Goal: Task Accomplishment & Management: Manage account settings

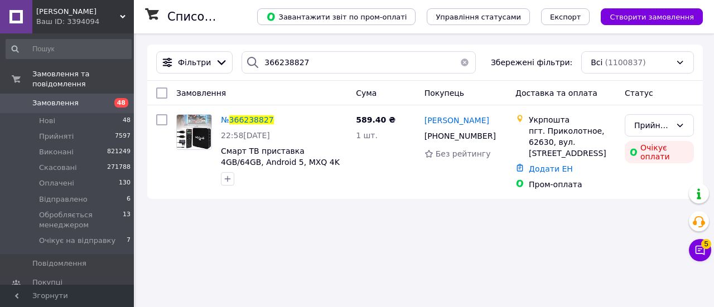
click at [281, 61] on input "366238827" at bounding box center [359, 62] width 234 height 22
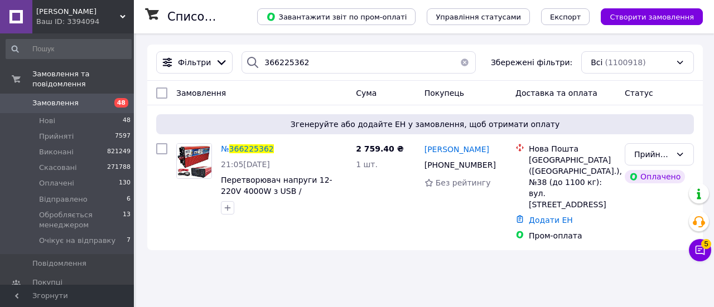
type input "366225362"
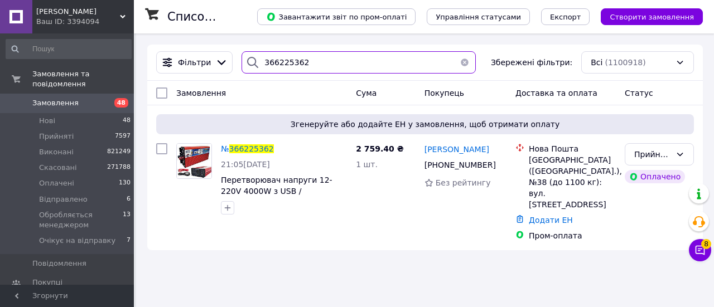
click at [306, 66] on input "366225362" at bounding box center [359, 62] width 234 height 22
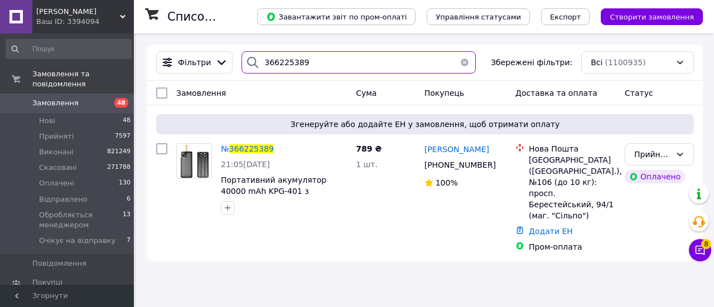
type input "366225389"
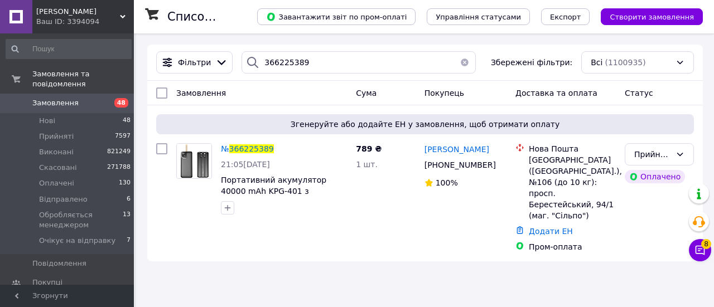
click at [120, 20] on div "Ваш ID: 3394094" at bounding box center [85, 22] width 98 height 10
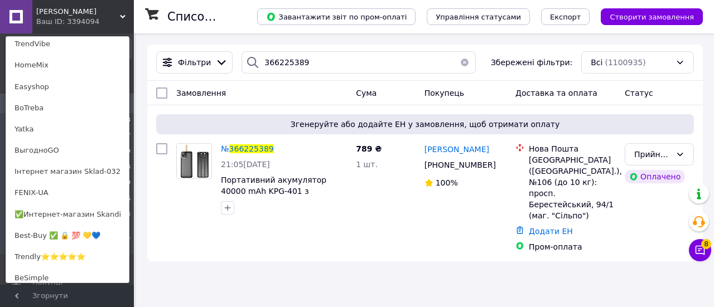
scroll to position [84, 0]
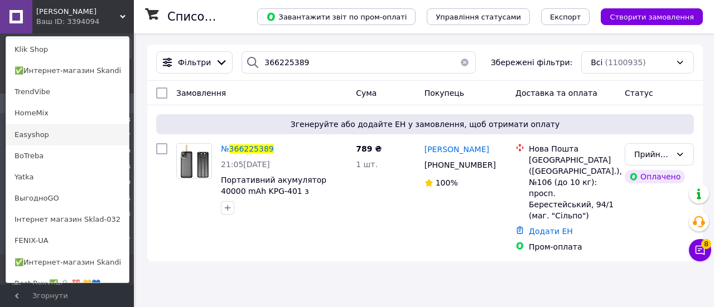
click at [32, 134] on link "Easyshop" at bounding box center [67, 134] width 123 height 21
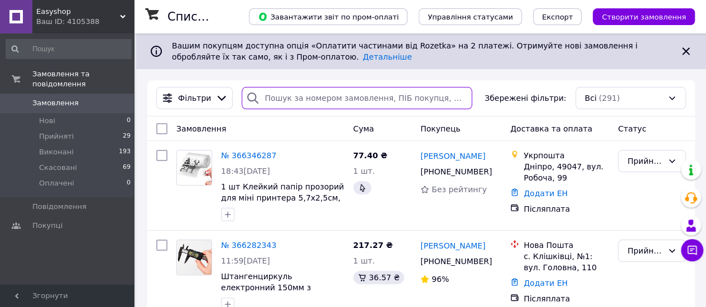
click at [311, 101] on input "search" at bounding box center [357, 98] width 230 height 22
paste input "366224580"
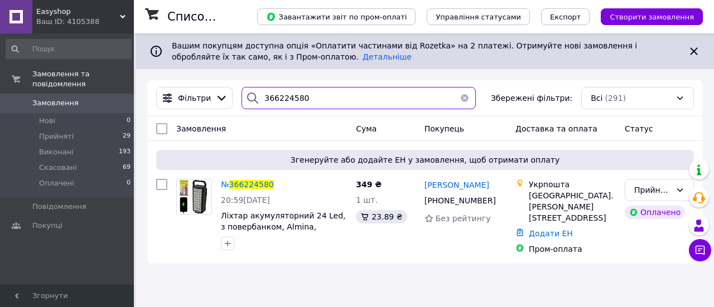
type input "366224580"
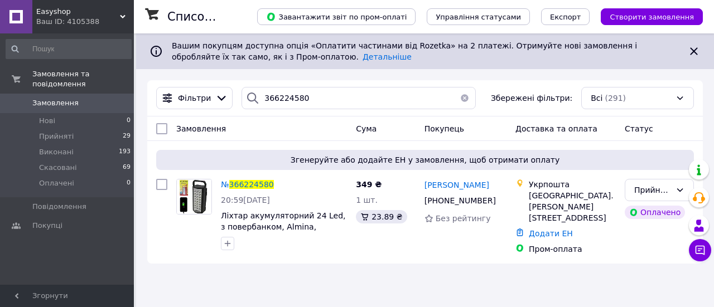
click at [122, 17] on use at bounding box center [123, 16] width 6 height 3
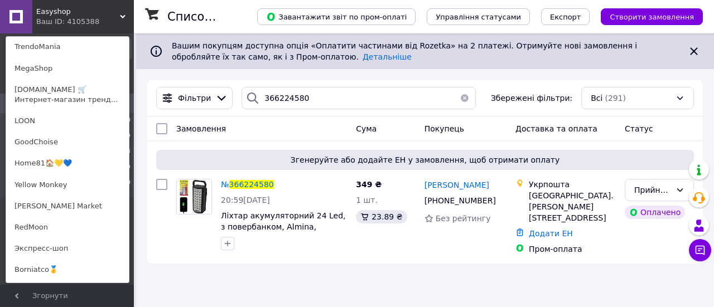
scroll to position [486, 0]
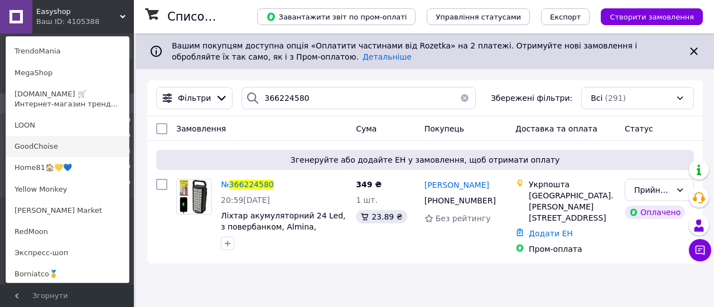
click at [13, 137] on link "GoodChoise" at bounding box center [67, 146] width 123 height 21
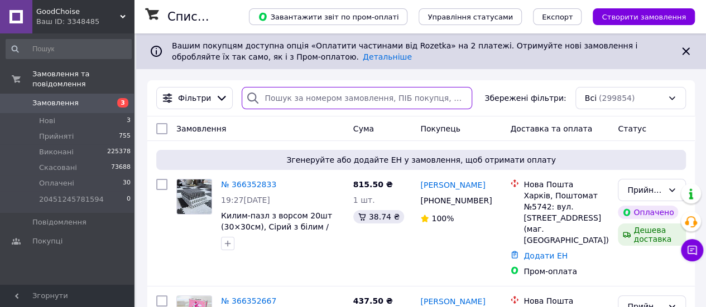
click at [276, 103] on input "search" at bounding box center [357, 98] width 230 height 22
paste input "366225125"
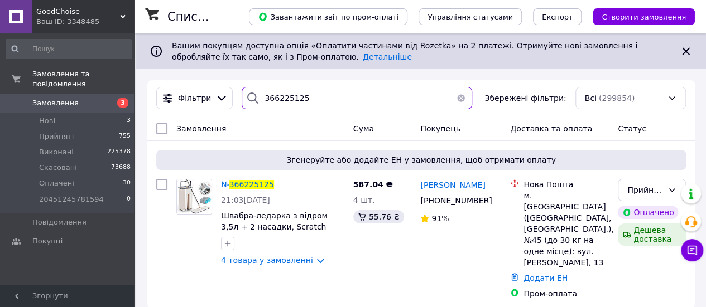
scroll to position [1, 0]
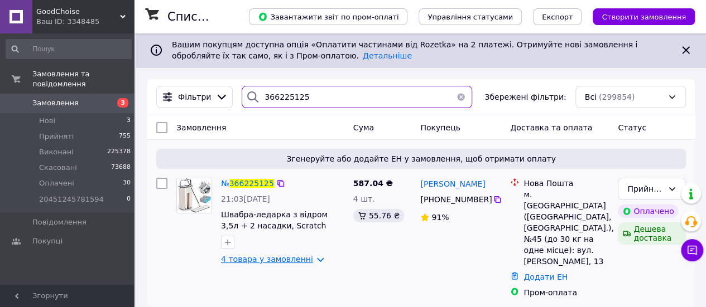
type input "366225125"
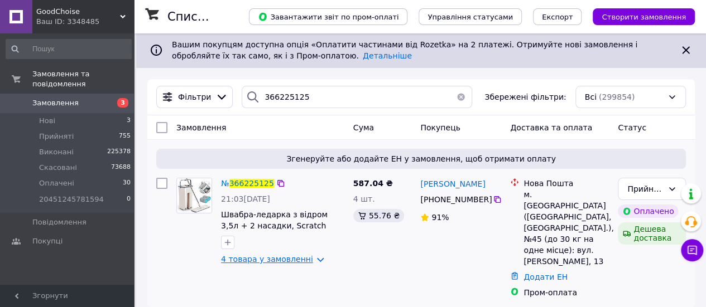
click at [308, 261] on link "4 товара у замовленні" at bounding box center [267, 259] width 92 height 9
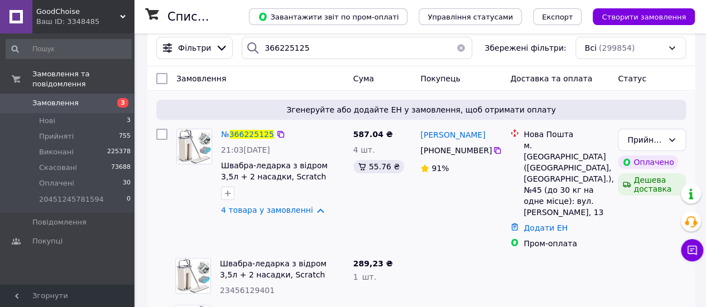
scroll to position [189, 0]
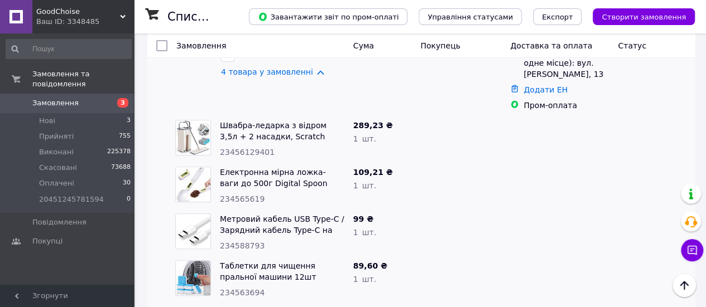
click at [111, 16] on span "GoodChoise" at bounding box center [78, 12] width 84 height 10
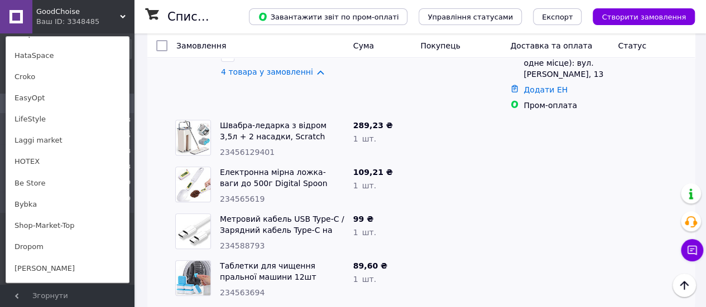
scroll to position [894, 0]
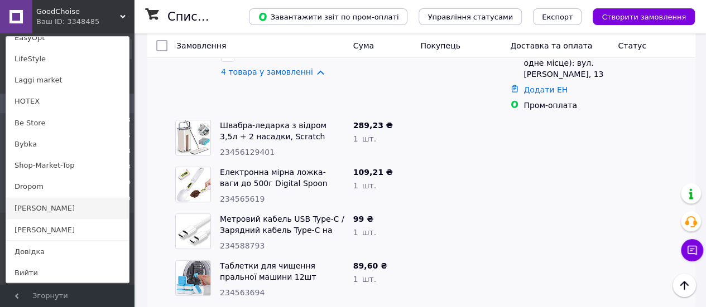
click at [56, 208] on link "[PERSON_NAME]" at bounding box center [67, 207] width 123 height 21
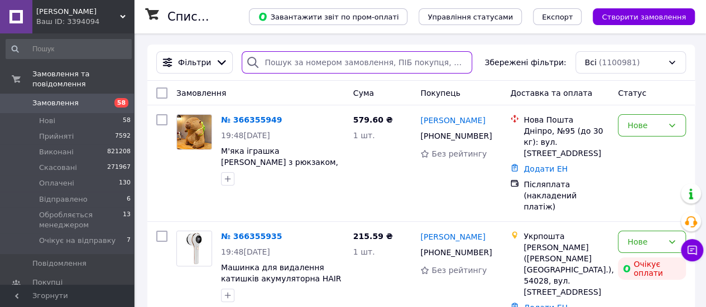
click at [315, 72] on input "search" at bounding box center [357, 62] width 230 height 22
paste input "366220515"
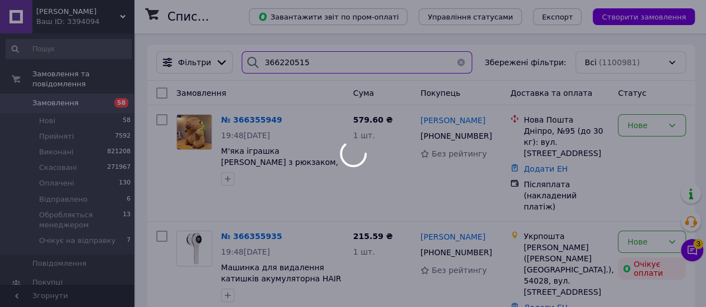
type input "366220515"
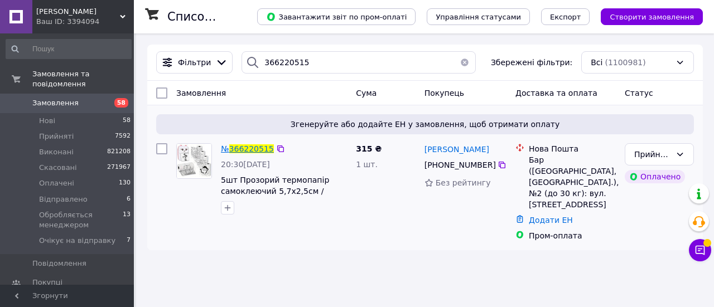
click at [254, 146] on span "366220515" at bounding box center [251, 148] width 45 height 9
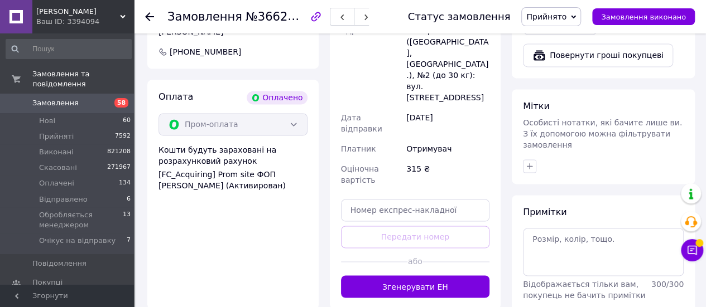
scroll to position [774, 0]
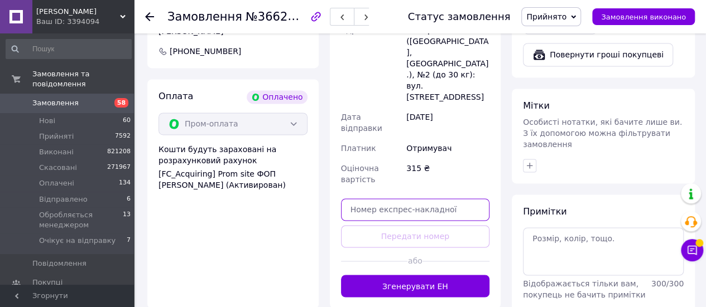
click at [370, 199] on input "text" at bounding box center [415, 210] width 149 height 22
paste input "20451269247147"
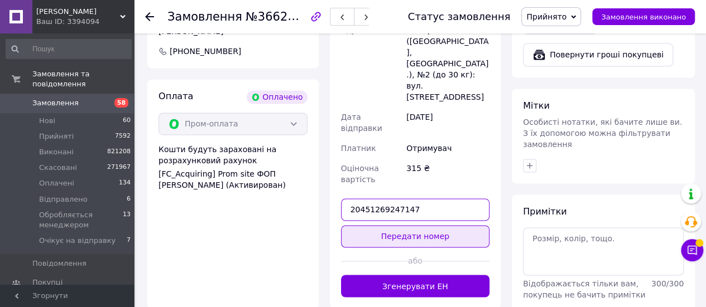
type input "20451269247147"
click at [367, 225] on button "Передати номер" at bounding box center [415, 236] width 149 height 22
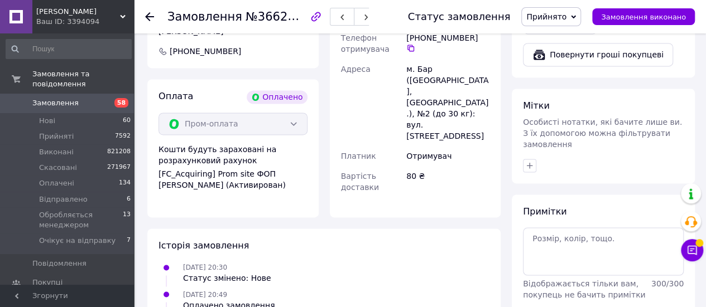
click at [152, 15] on icon at bounding box center [149, 16] width 9 height 9
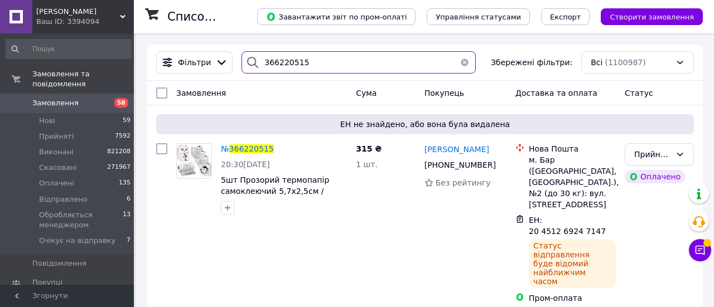
click at [305, 60] on input "366220515" at bounding box center [359, 62] width 234 height 22
type input "366219873"
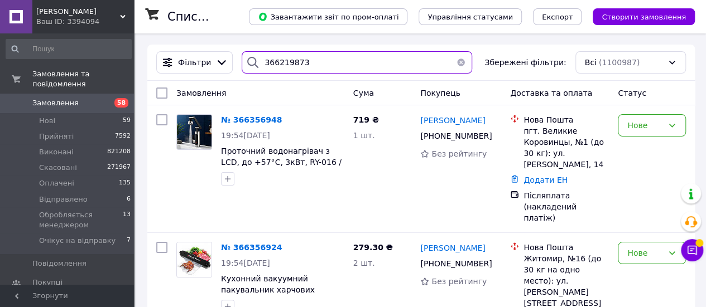
click at [305, 60] on input "366219873" at bounding box center [357, 62] width 230 height 22
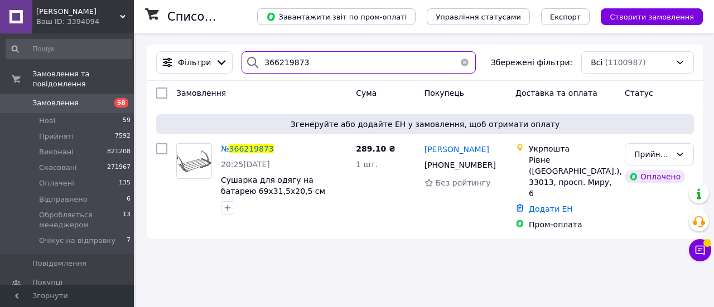
type input "366219873"
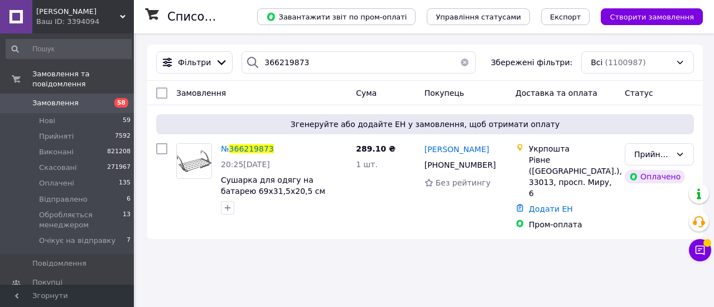
click at [120, 16] on icon at bounding box center [123, 17] width 6 height 6
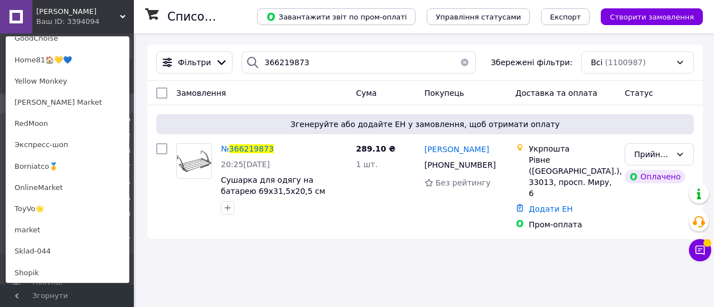
scroll to position [616, 0]
click at [39, 225] on link "market" at bounding box center [67, 229] width 123 height 21
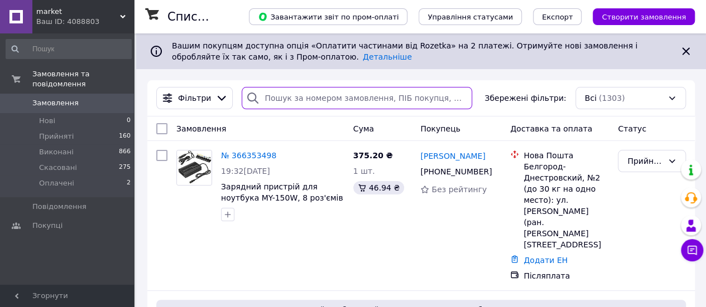
click at [281, 98] on input "search" at bounding box center [357, 98] width 230 height 22
paste input "366218786"
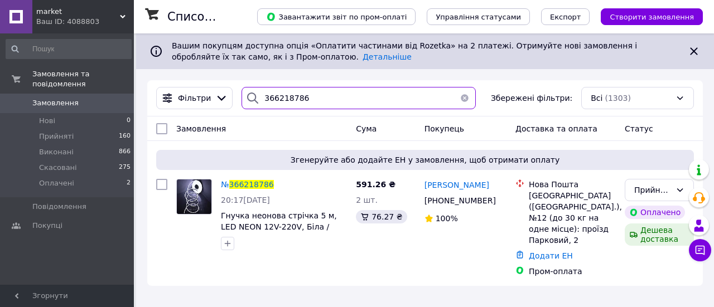
type input "366218786"
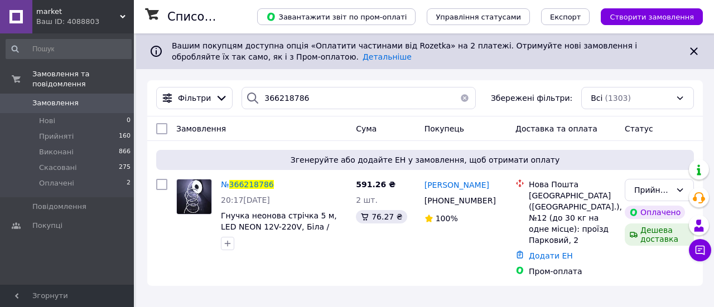
click at [120, 15] on icon at bounding box center [123, 17] width 6 height 6
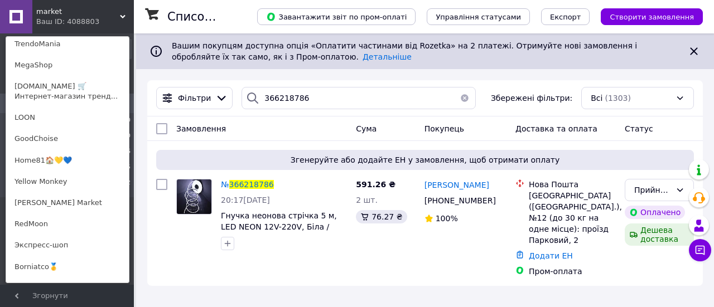
scroll to position [515, 0]
click at [55, 137] on link "GoodChoise" at bounding box center [67, 139] width 123 height 21
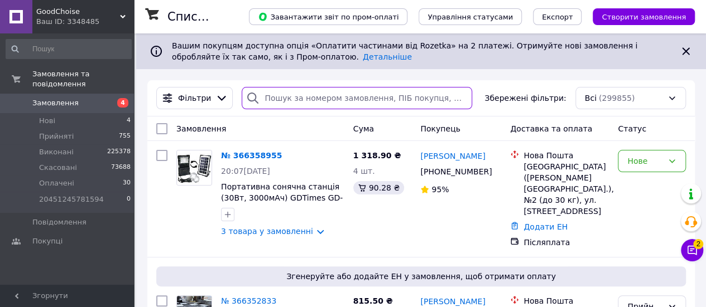
click at [302, 98] on input "search" at bounding box center [357, 98] width 230 height 22
paste input "366225125"
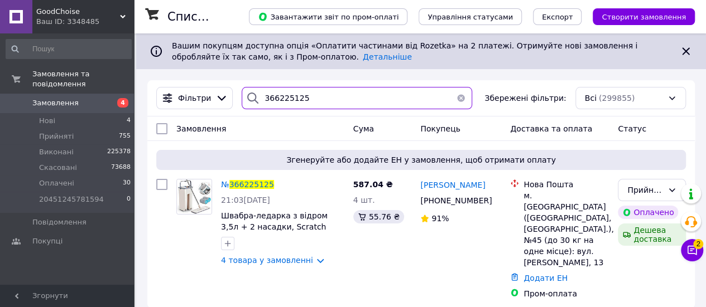
type input "366225125"
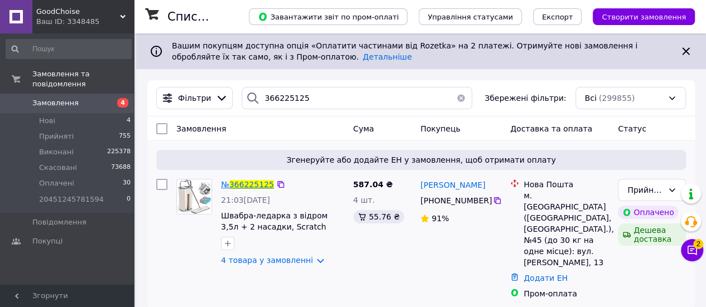
click at [241, 187] on span "366225125" at bounding box center [251, 184] width 45 height 9
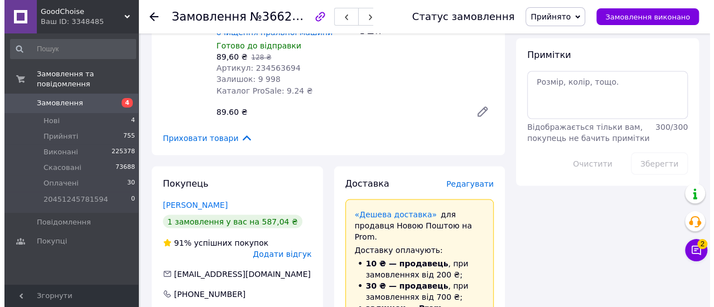
scroll to position [966, 0]
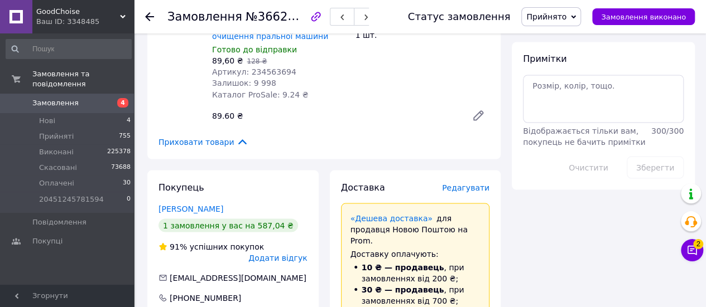
click at [461, 181] on div "Доставка Редагувати" at bounding box center [415, 187] width 149 height 13
click at [461, 183] on span "Редагувати" at bounding box center [465, 187] width 47 height 9
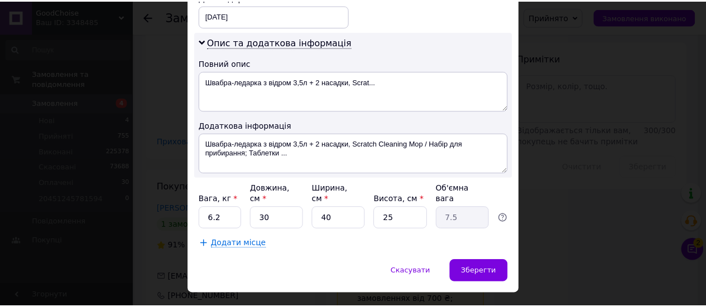
scroll to position [552, 0]
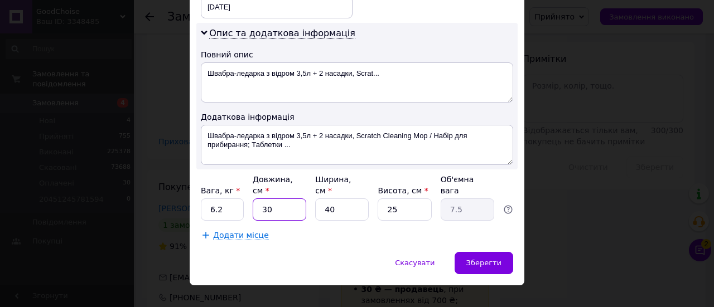
click at [273, 199] on input "30" at bounding box center [280, 210] width 54 height 22
type input "3"
type input "0.75"
type input "34"
type input "8.5"
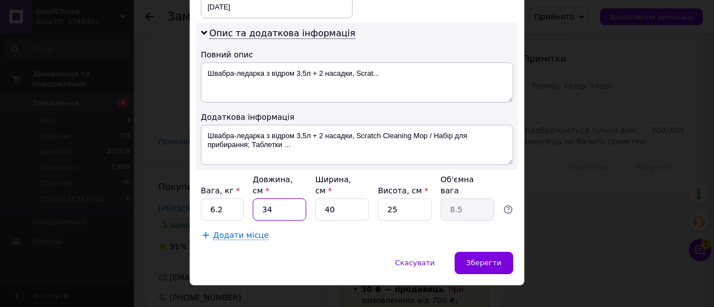
type input "34"
click at [329, 199] on input "40" at bounding box center [342, 210] width 54 height 22
type input "2"
type input "0.43"
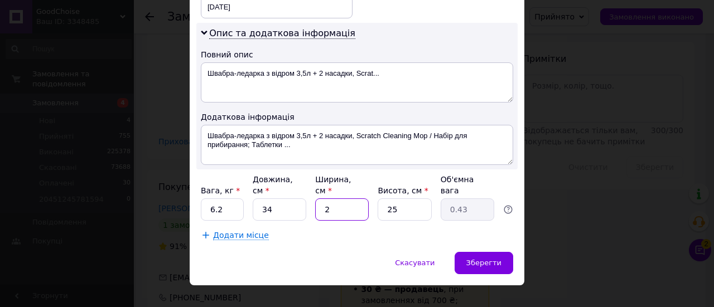
type input "24"
type input "5.1"
type input "24"
click at [387, 199] on input "25" at bounding box center [405, 210] width 54 height 22
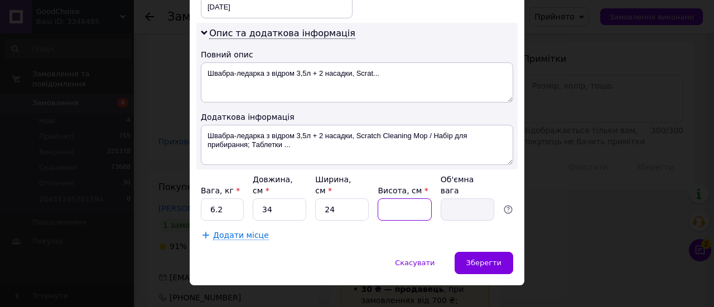
type input "1"
type input "0.2"
type input "15"
type input "3.06"
type input "15"
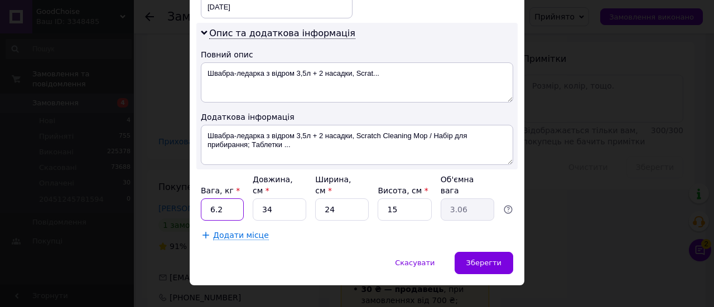
click at [222, 199] on input "6.2" at bounding box center [222, 210] width 43 height 22
type input "1.14"
click at [476, 259] on span "Зберегти" at bounding box center [483, 263] width 35 height 8
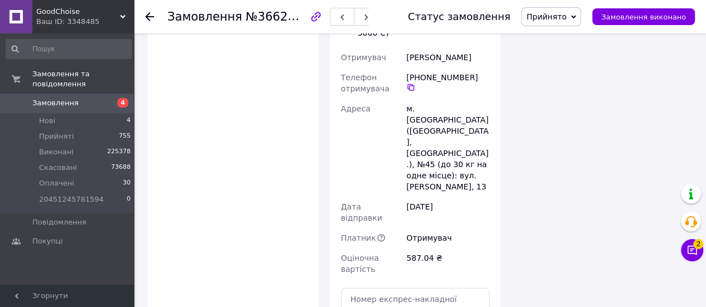
scroll to position [1420, 0]
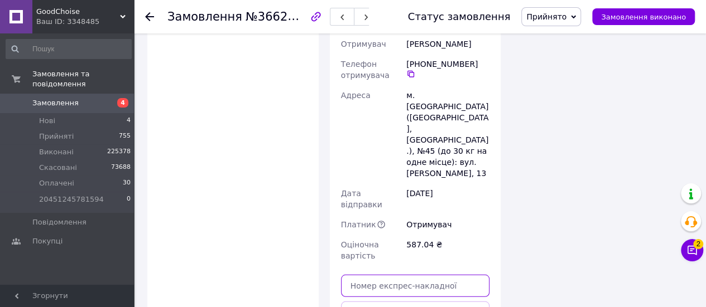
click at [388, 275] on input "text" at bounding box center [415, 286] width 149 height 22
paste input "20451269251653"
type input "20451269251653"
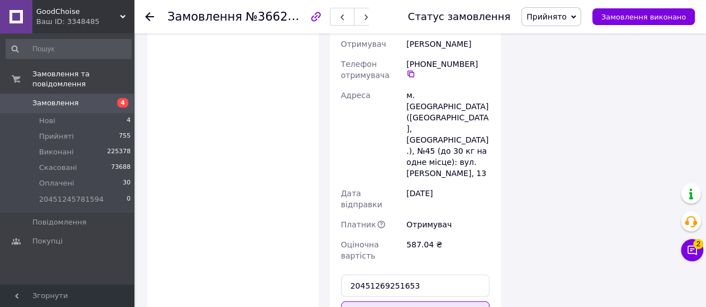
click at [370, 302] on button "Передати номер" at bounding box center [415, 313] width 149 height 22
